Goal: Use online tool/utility: Utilize a website feature to perform a specific function

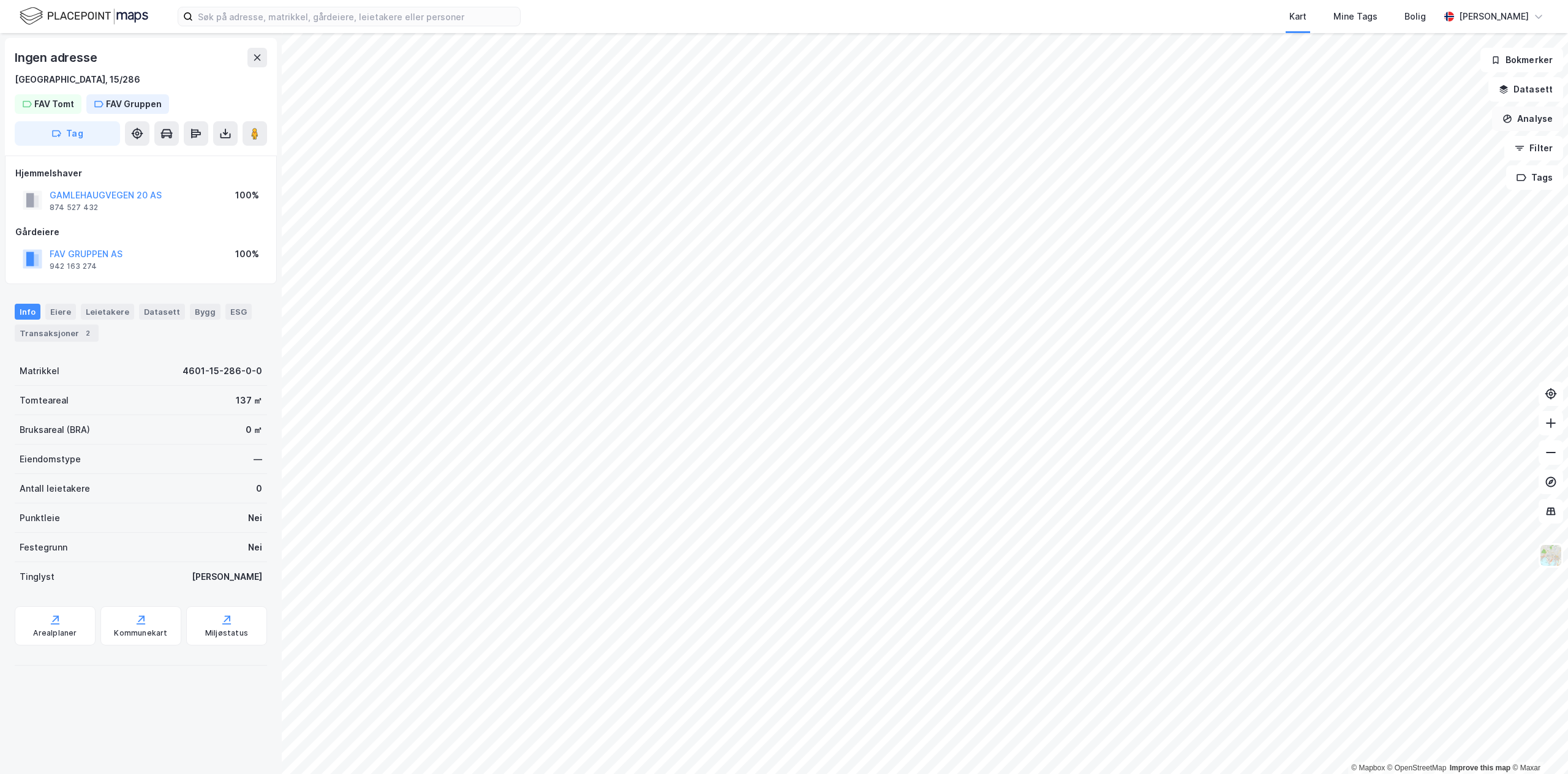
click at [783, 119] on button "Analyse" at bounding box center [1528, 119] width 71 height 24
click at [783, 150] on div "Tegn område" at bounding box center [1414, 145] width 141 height 20
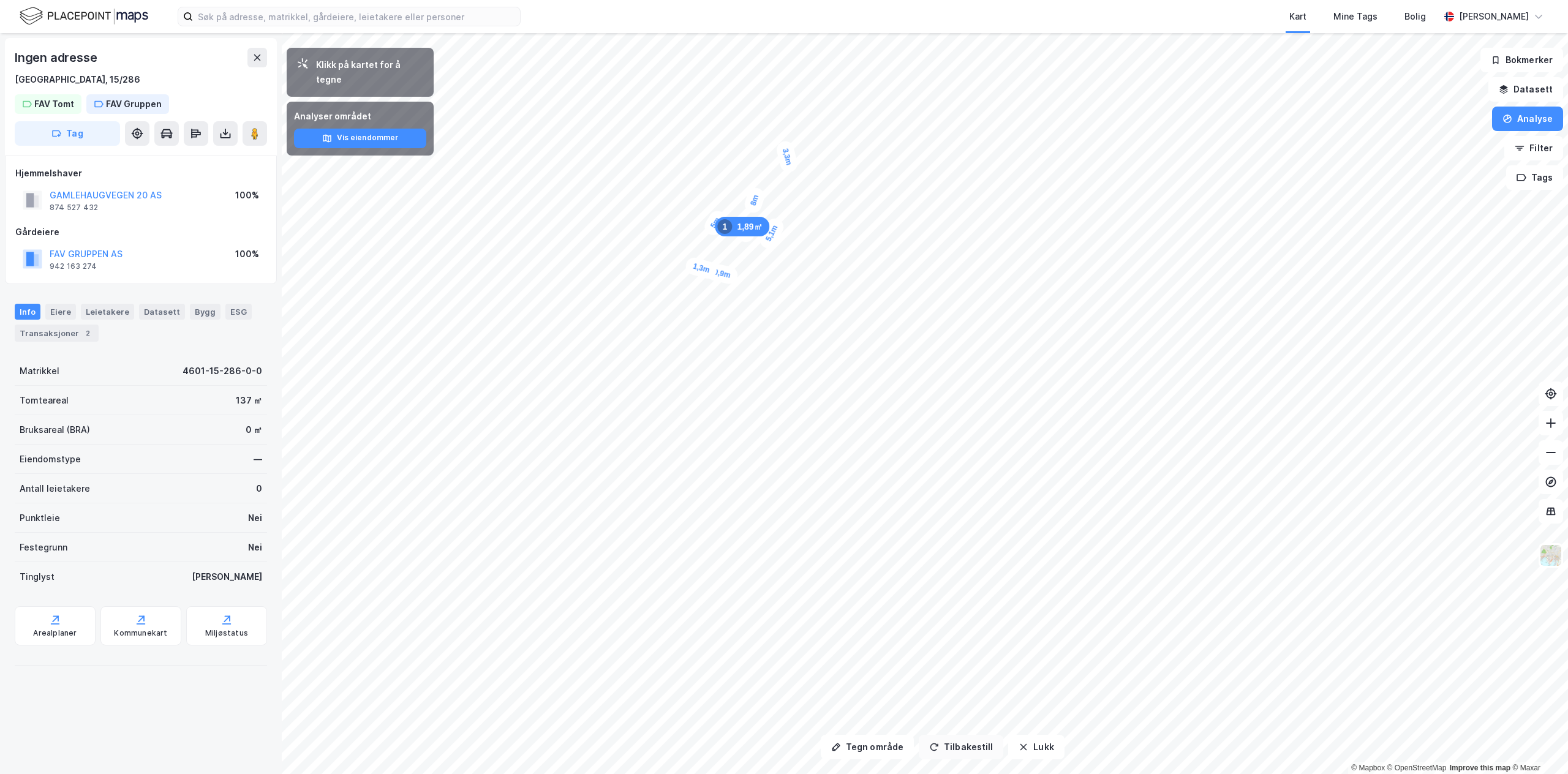
click at [783, 742] on button "Tilbakestill" at bounding box center [961, 747] width 85 height 24
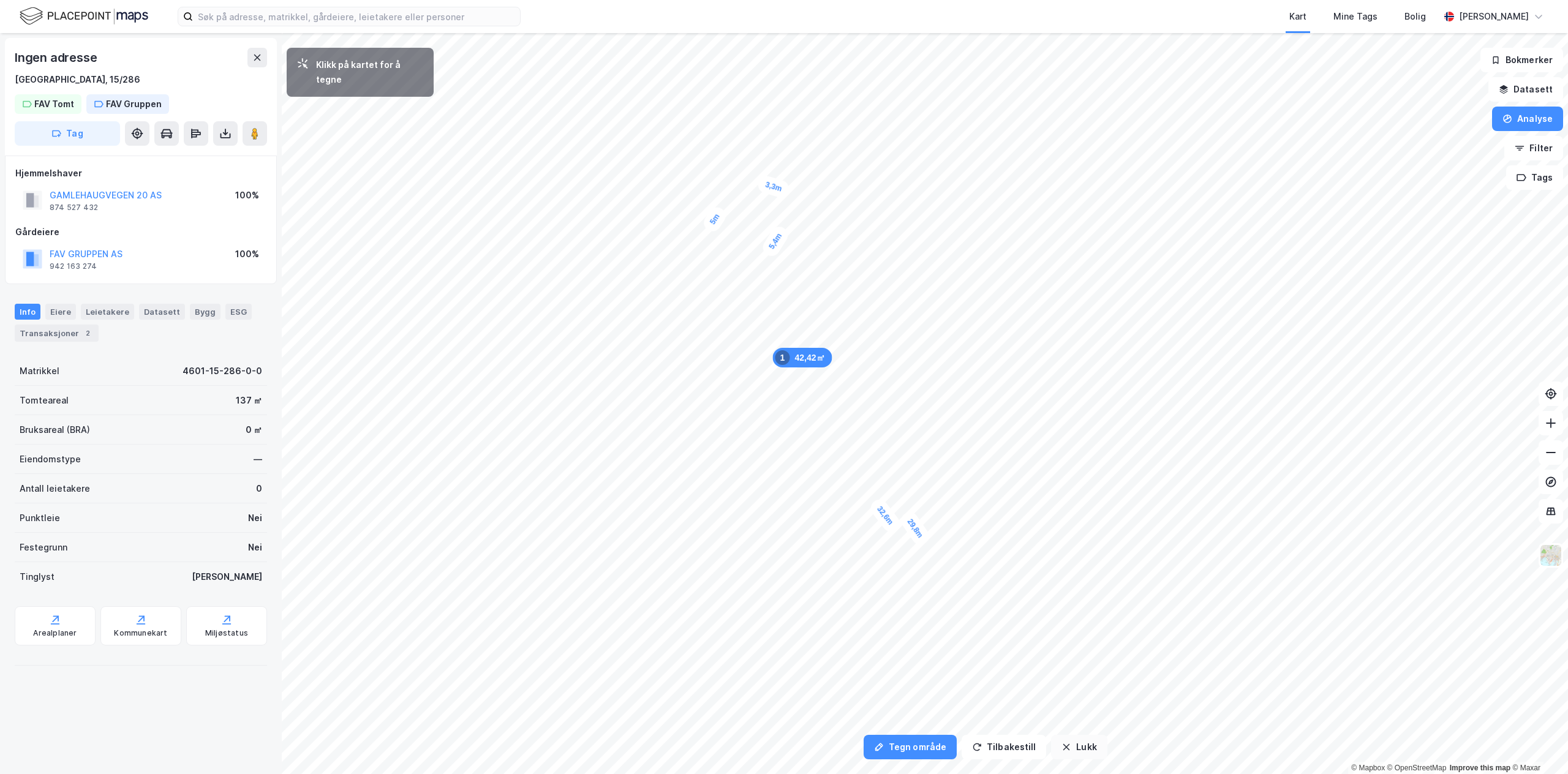
click at [783, 740] on button "Lukk" at bounding box center [1078, 747] width 56 height 24
